Goal: Information Seeking & Learning: Learn about a topic

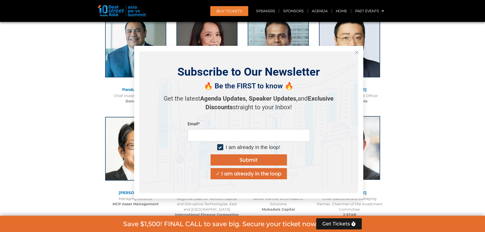
scroll to position [586, 0]
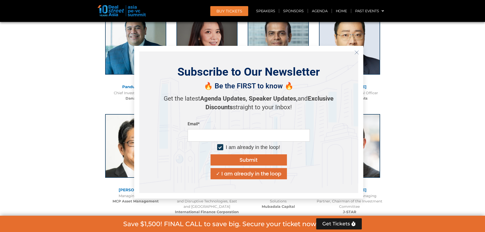
click at [359, 51] on icon "Close" at bounding box center [357, 52] width 5 height 5
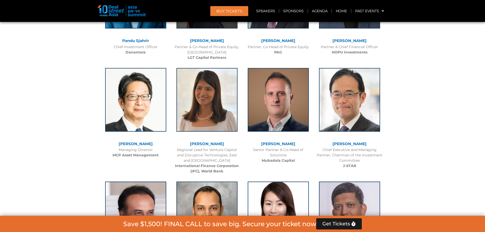
scroll to position [637, 0]
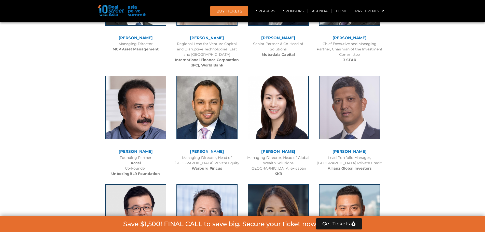
scroll to position [815, 0]
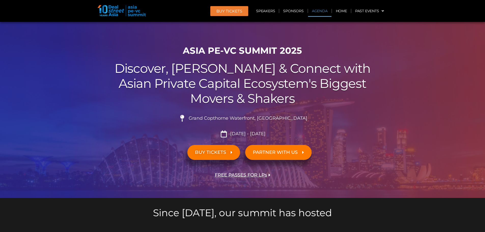
click at [317, 9] on link "Agenda" at bounding box center [319, 11] width 23 height 12
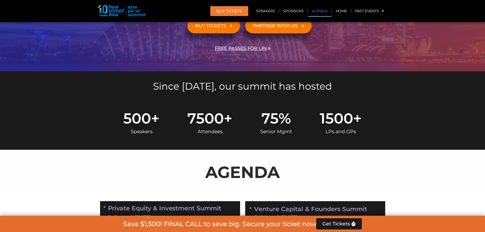
scroll to position [223, 0]
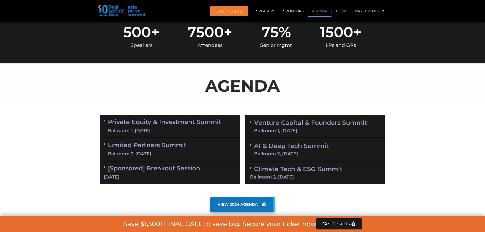
click at [152, 119] on link "Private Equity & Investment Summit Ballroom 1, [DATE]" at bounding box center [165, 126] width 114 height 15
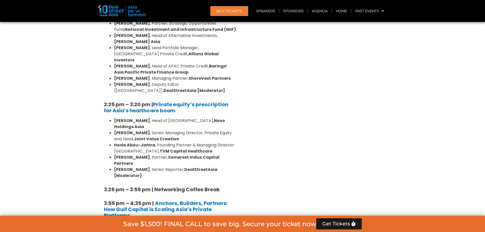
scroll to position [732, 0]
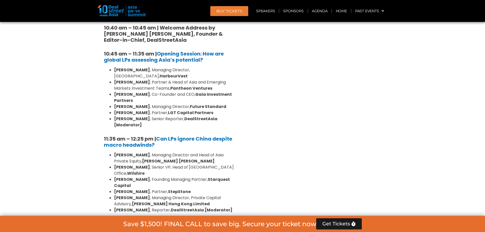
scroll to position [1216, 0]
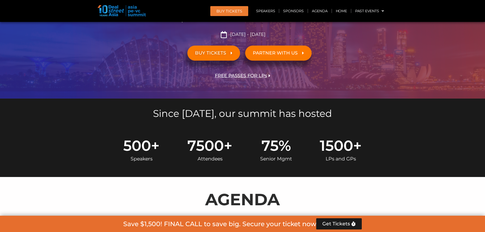
scroll to position [172, 0]
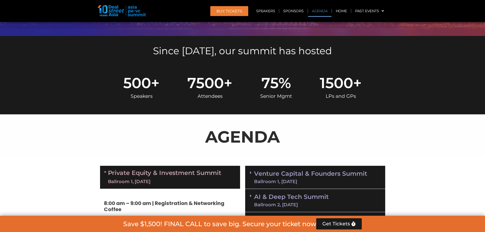
click at [337, 166] on div "Venture Capital & Founders​ Summit Ballroom 1, [DATE]" at bounding box center [315, 177] width 140 height 23
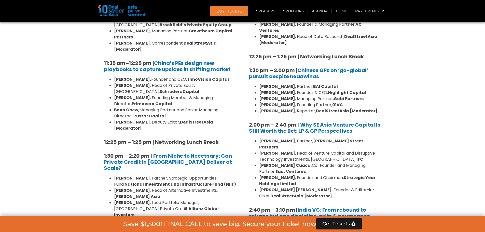
scroll to position [656, 0]
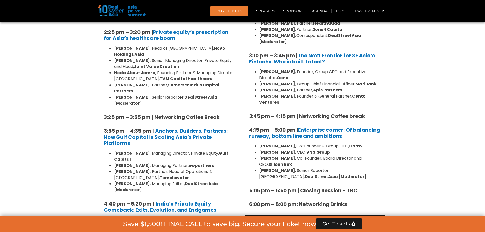
scroll to position [783, 0]
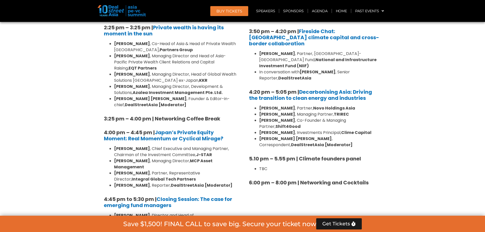
scroll to position [1471, 0]
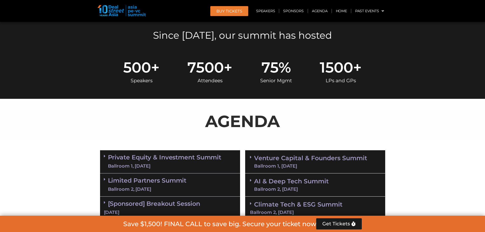
scroll to position [204, 0]
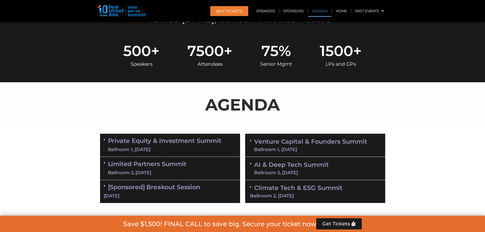
click at [137, 138] on link "Private Equity & Investment Summit Ballroom 1, [DATE]" at bounding box center [165, 145] width 114 height 15
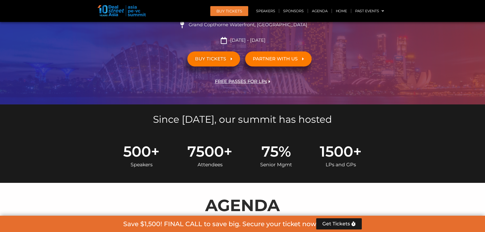
scroll to position [0, 0]
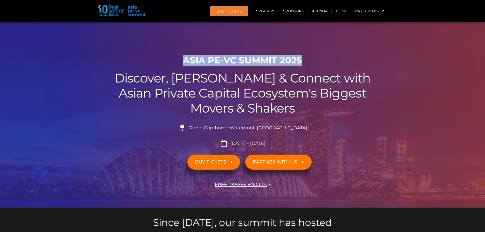
drag, startPoint x: 103, startPoint y: 32, endPoint x: 209, endPoint y: 32, distance: 106.0
click at [209, 55] on h1 "ASIA PE-VC Summit 2025" at bounding box center [242, 60] width 285 height 11
copy h1 "ASIA PE-VC Summit 2025"
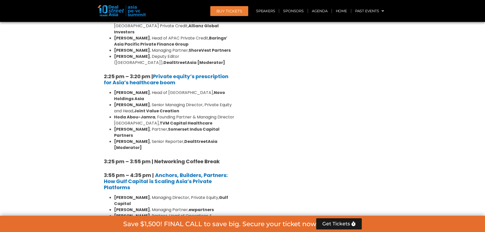
scroll to position [739, 0]
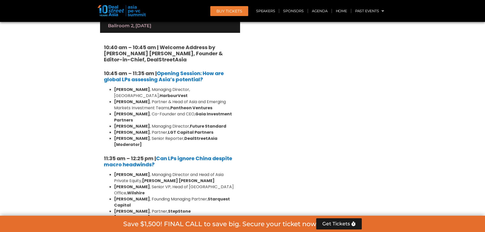
scroll to position [1172, 0]
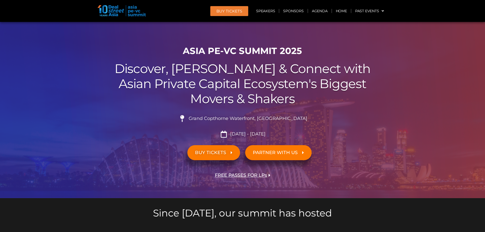
scroll to position [0, 0]
